Goal: Transaction & Acquisition: Download file/media

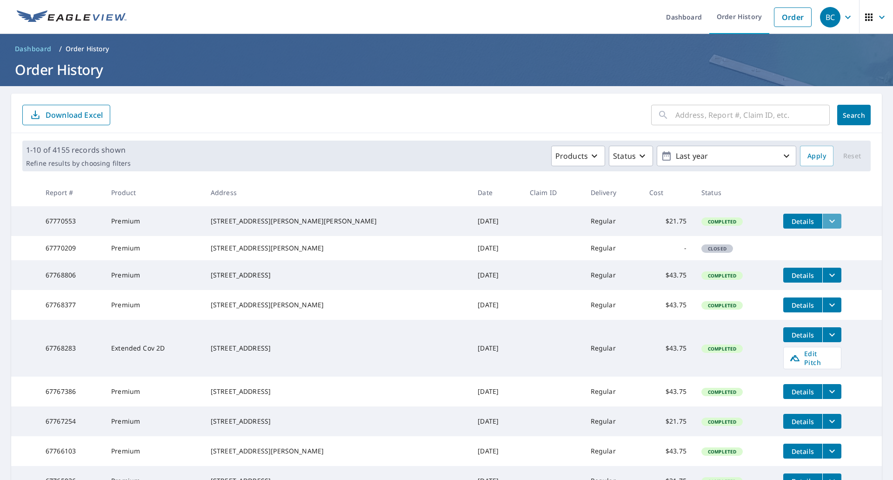
click at [827, 221] on icon "filesDropdownBtn-67770553" at bounding box center [832, 220] width 11 height 11
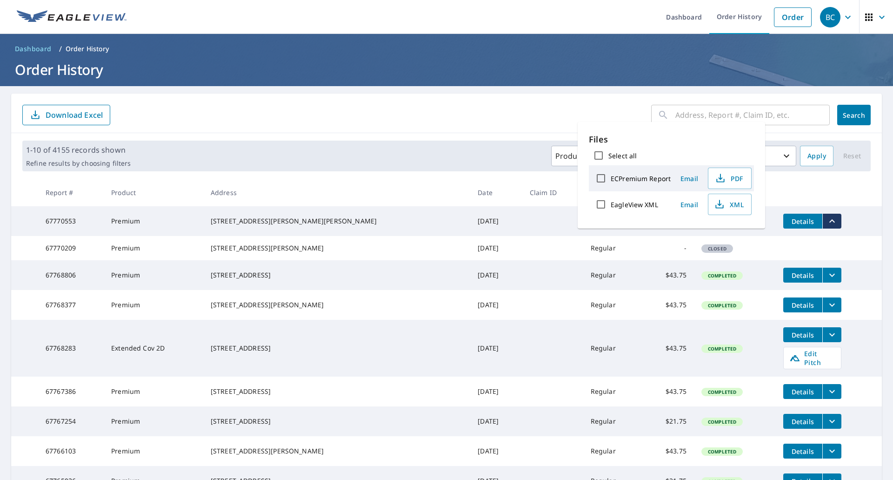
click at [386, 95] on div "​ Search Download Excel" at bounding box center [446, 114] width 871 height 40
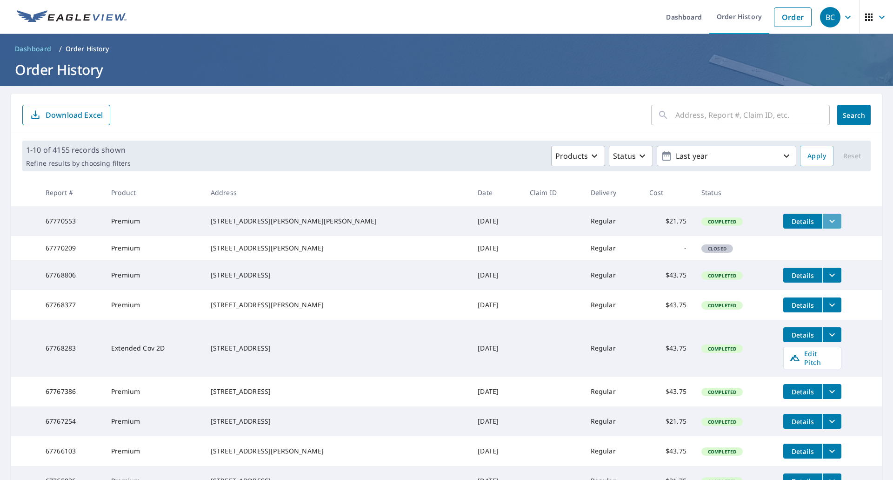
click at [827, 223] on icon "filesDropdownBtn-67770553" at bounding box center [832, 220] width 11 height 11
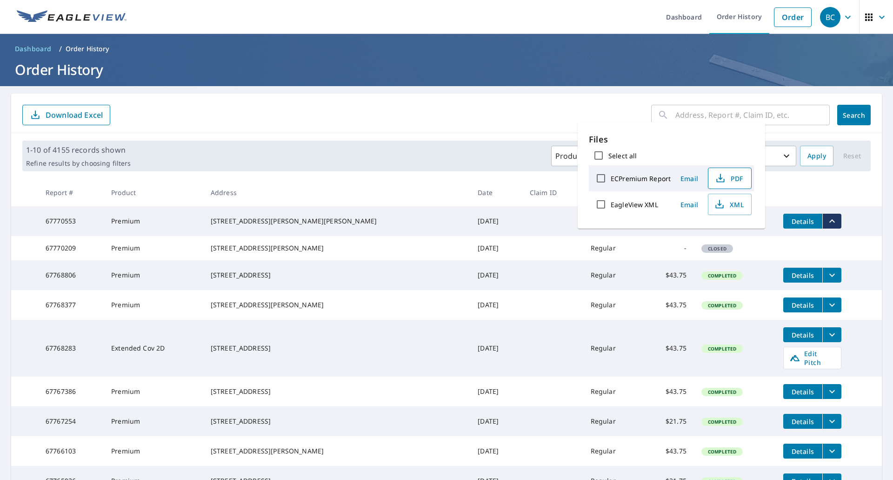
click at [736, 176] on span "PDF" at bounding box center [729, 178] width 30 height 11
click at [866, 221] on td "Details" at bounding box center [829, 221] width 106 height 30
